Goal: Transaction & Acquisition: Purchase product/service

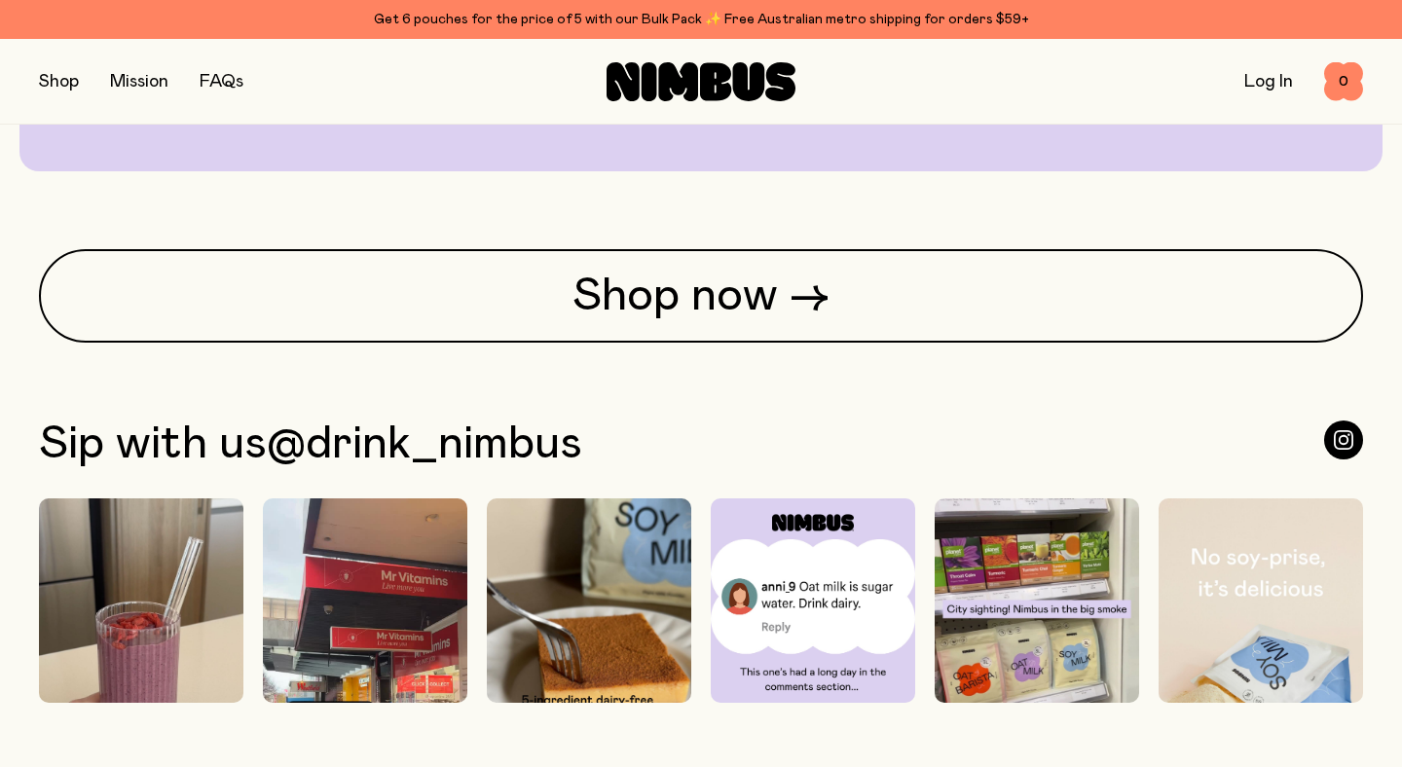
scroll to position [4686, 0]
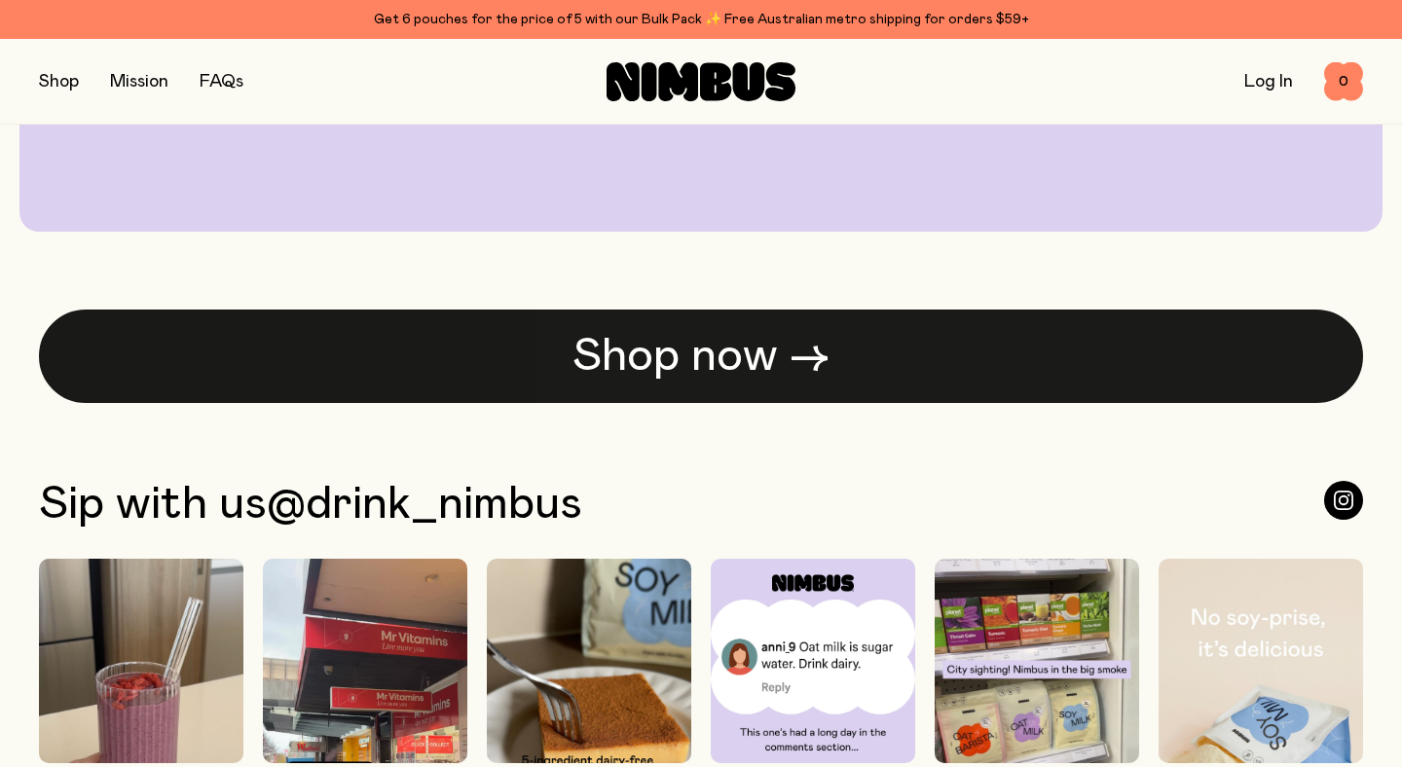
click at [659, 365] on link "Shop now →" at bounding box center [701, 356] width 1324 height 93
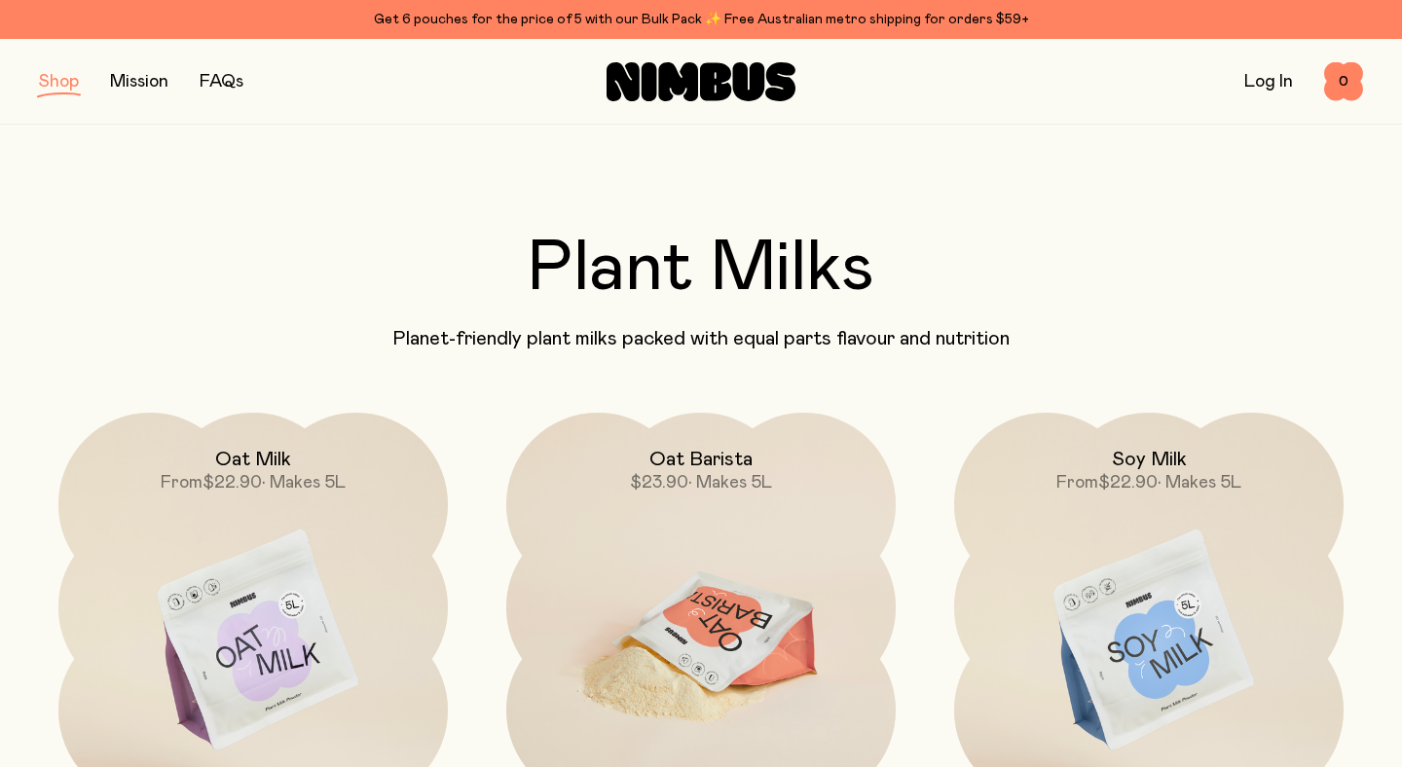
click at [693, 527] on img at bounding box center [700, 641] width 389 height 457
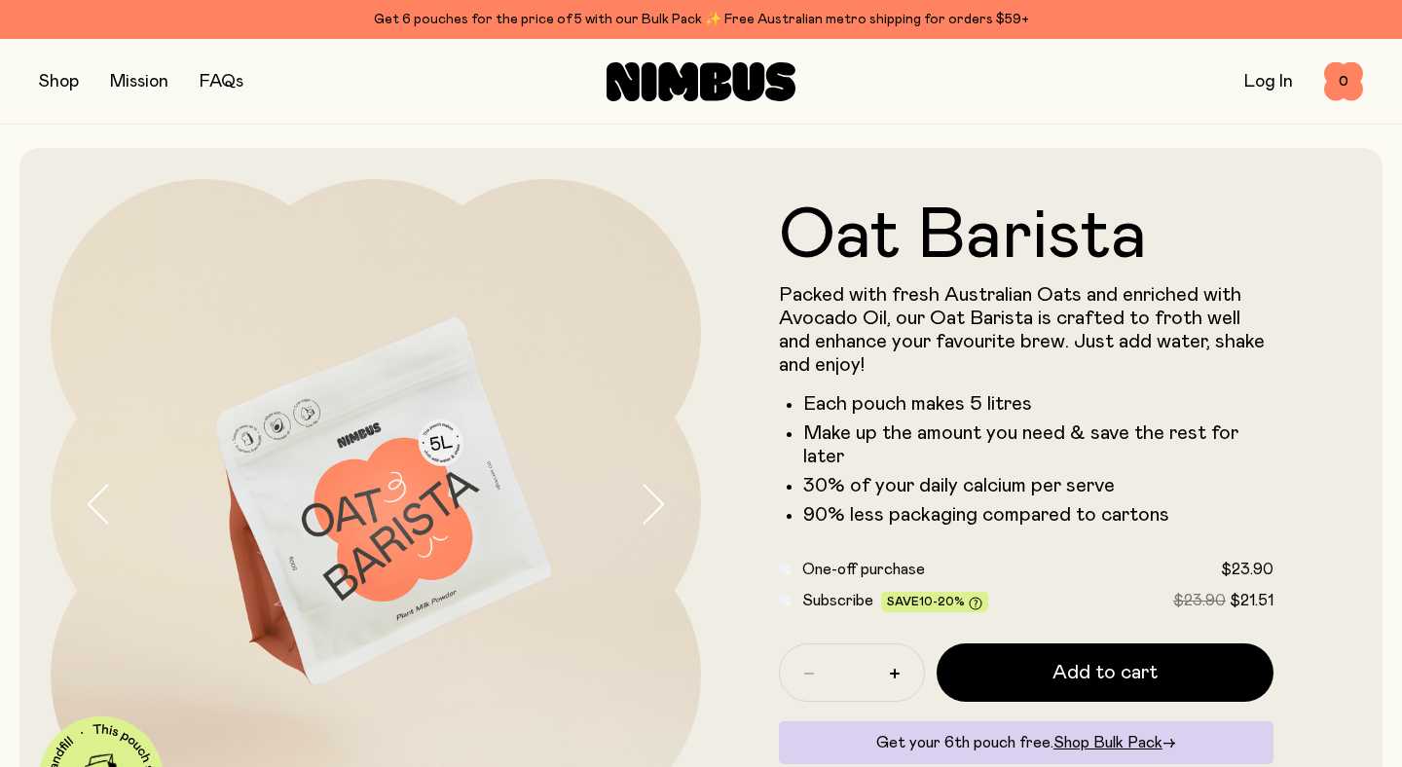
click at [713, 67] on icon at bounding box center [715, 81] width 31 height 38
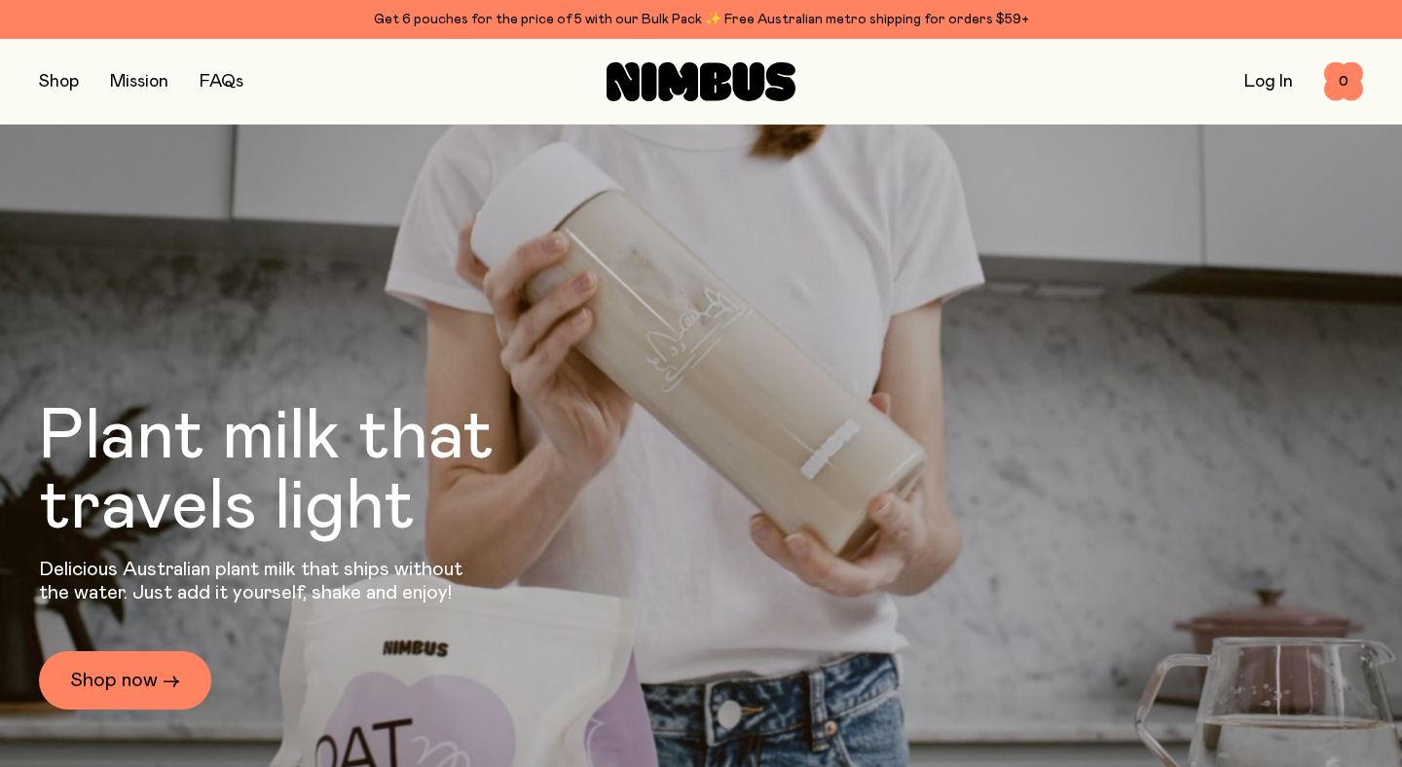
scroll to position [24, 0]
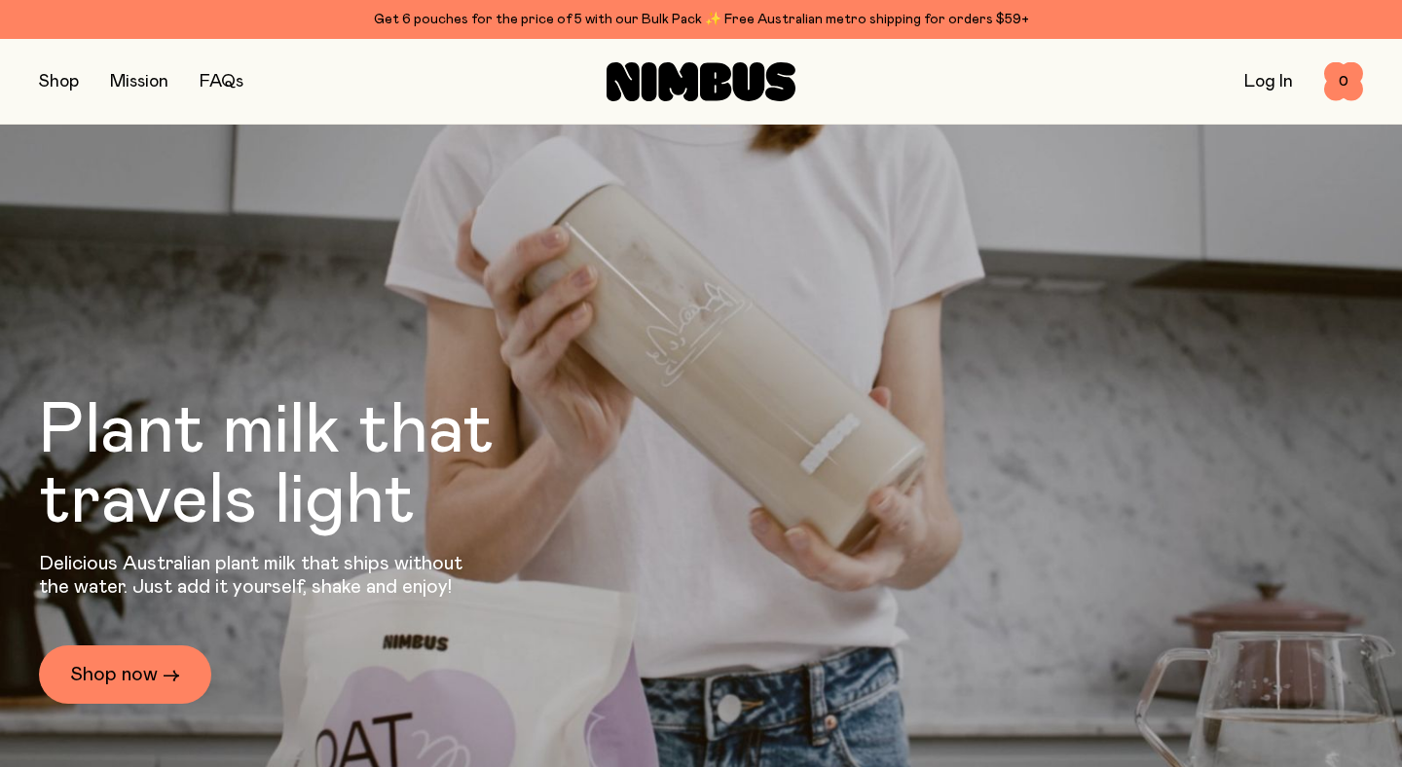
click at [705, 62] on icon at bounding box center [700, 81] width 189 height 39
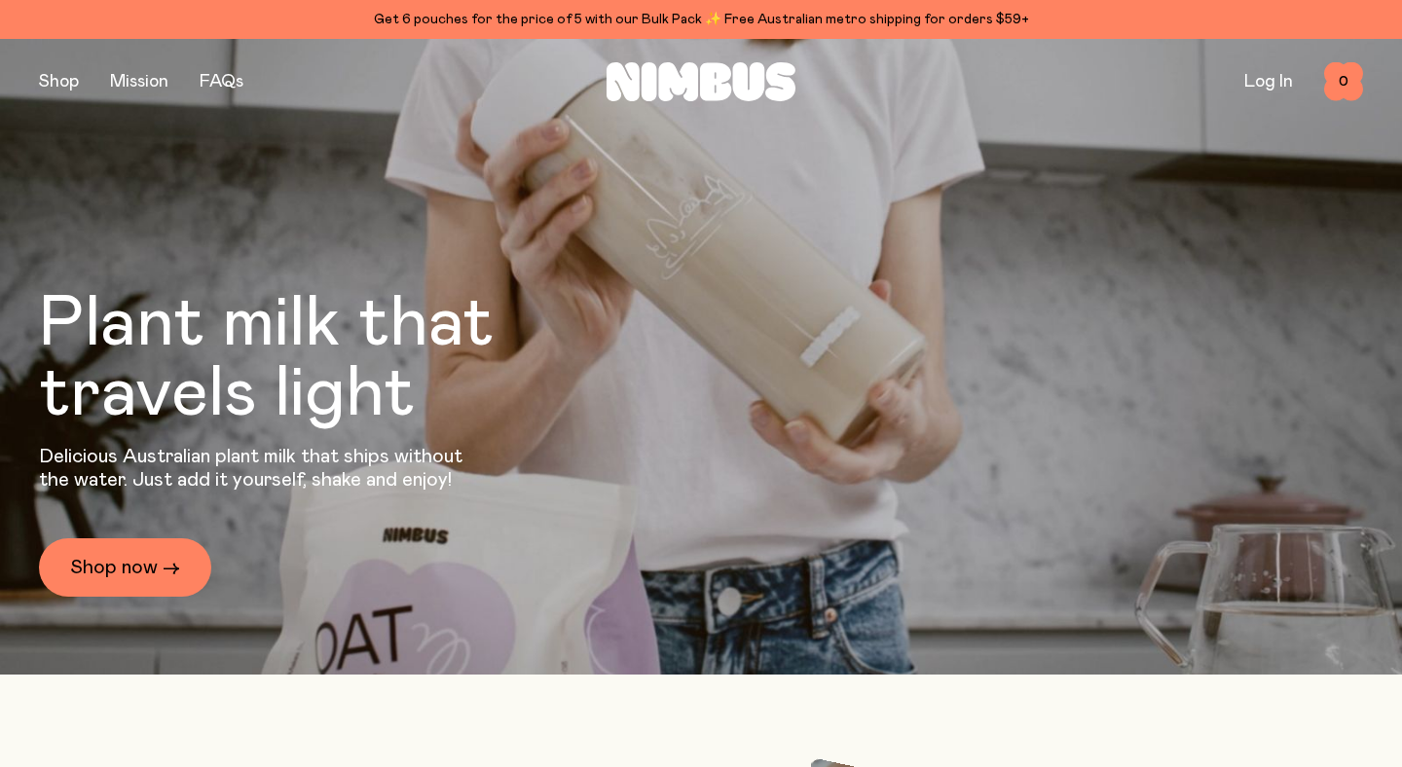
scroll to position [0, 0]
